Goal: Transaction & Acquisition: Purchase product/service

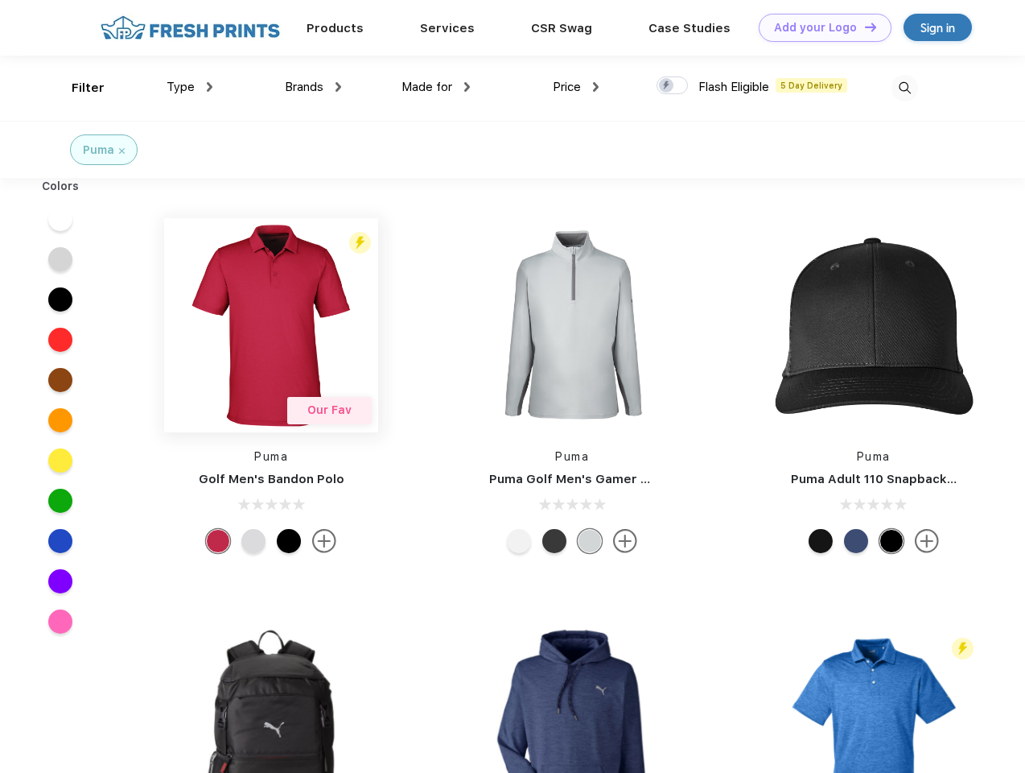
scroll to position [1, 0]
click at [819, 27] on link "Add your Logo Design Tool" at bounding box center [825, 28] width 133 height 28
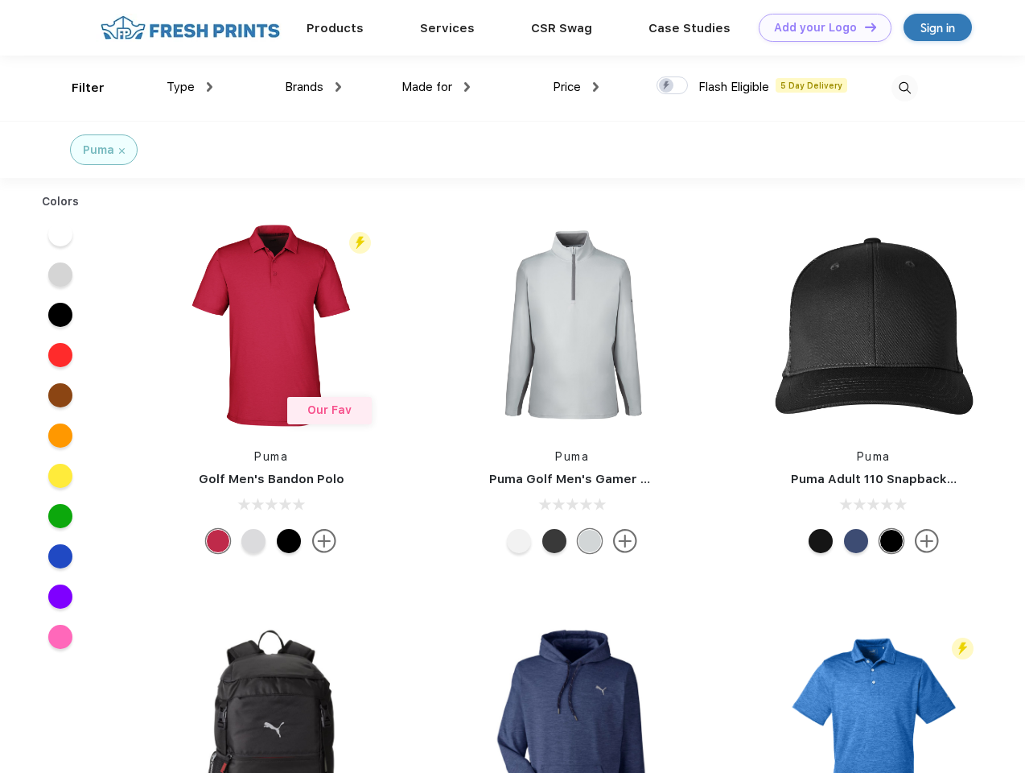
click at [0, 0] on div "Design Tool" at bounding box center [0, 0] width 0 height 0
click at [863, 27] on link "Add your Logo Design Tool" at bounding box center [825, 28] width 133 height 28
click at [77, 88] on div "Filter" at bounding box center [88, 88] width 33 height 19
click at [190, 87] on span "Type" at bounding box center [181, 87] width 28 height 14
click at [313, 87] on span "Brands" at bounding box center [304, 87] width 39 height 14
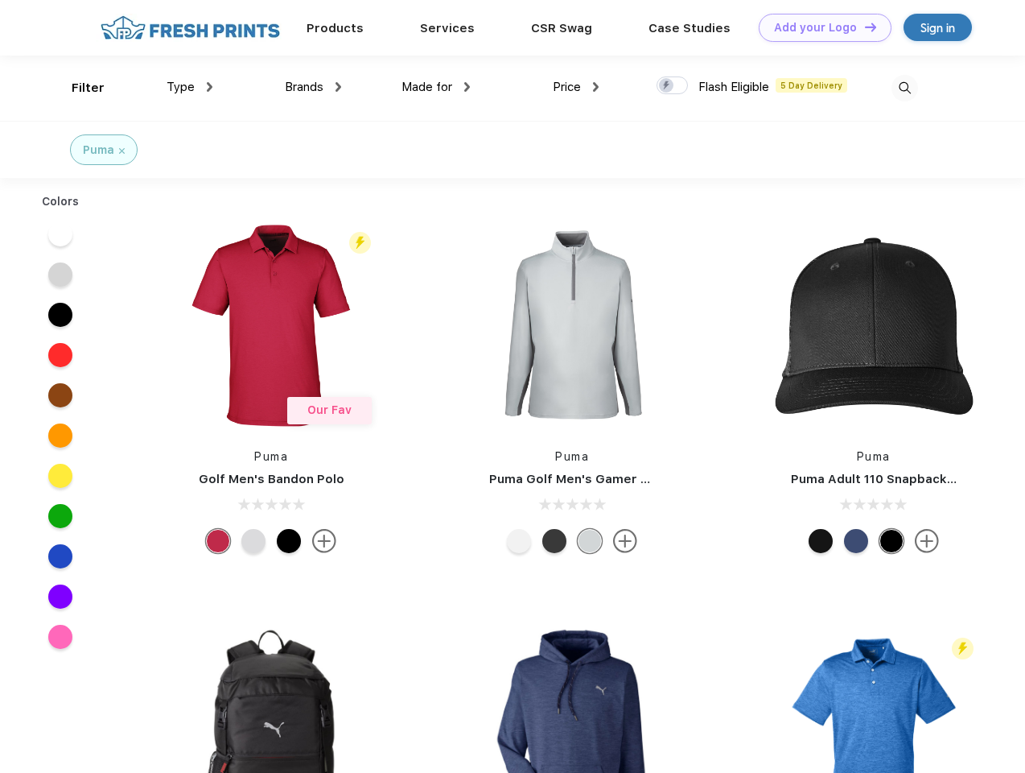
click at [436, 87] on span "Made for" at bounding box center [427, 87] width 51 height 14
click at [576, 87] on span "Price" at bounding box center [567, 87] width 28 height 14
click at [673, 86] on div at bounding box center [672, 85] width 31 height 18
click at [667, 86] on input "checkbox" at bounding box center [662, 81] width 10 height 10
click at [905, 88] on img at bounding box center [905, 88] width 27 height 27
